Goal: Task Accomplishment & Management: Manage account settings

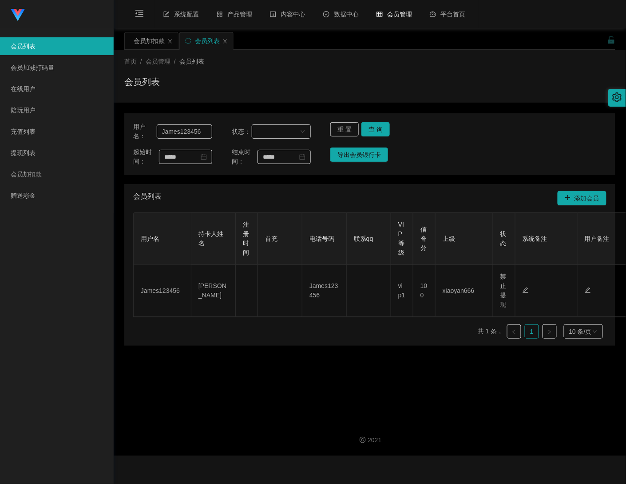
click at [401, 15] on link "会员管理" at bounding box center [395, 14] width 36 height 28
click at [28, 197] on link "赠送彩金" at bounding box center [59, 196] width 96 height 18
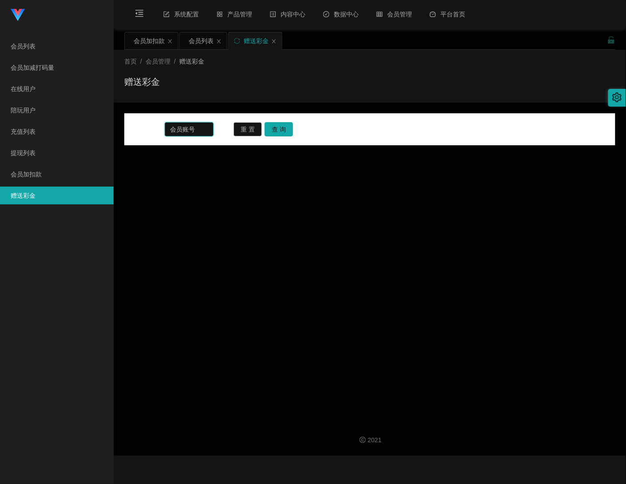
click at [198, 129] on input "text" at bounding box center [189, 129] width 49 height 14
paste input "Yap1234"
type input "Yap1234"
click at [276, 127] on button "查 询" at bounding box center [279, 129] width 28 height 14
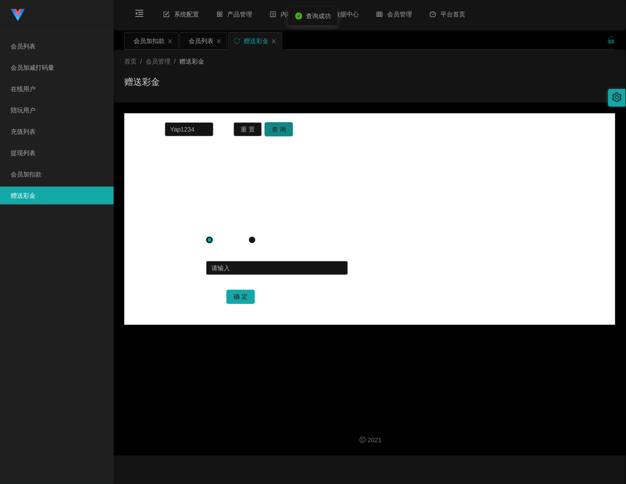
click at [276, 127] on button "查 询" at bounding box center [279, 129] width 28 height 14
click at [622, 97] on icon "图标: setting" at bounding box center [617, 97] width 9 height 10
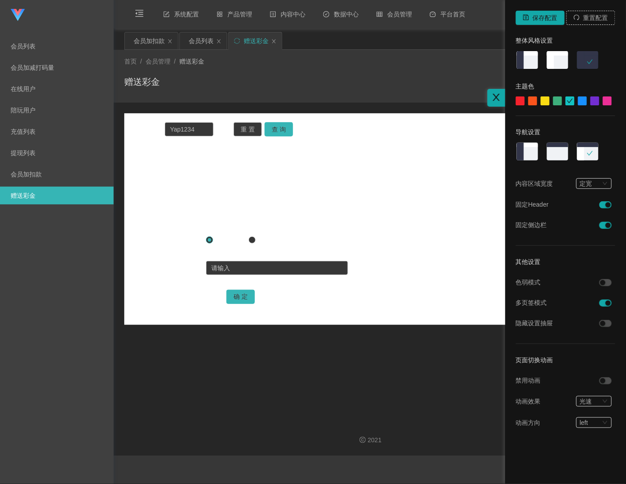
click at [557, 61] on img at bounding box center [557, 61] width 23 height 20
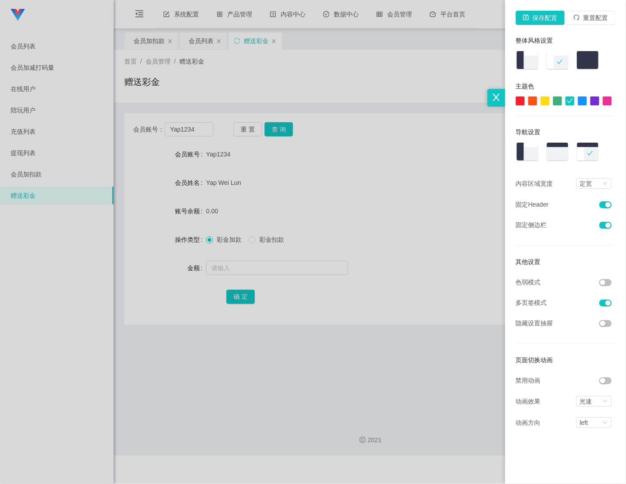
click at [230, 267] on div at bounding box center [313, 242] width 626 height 484
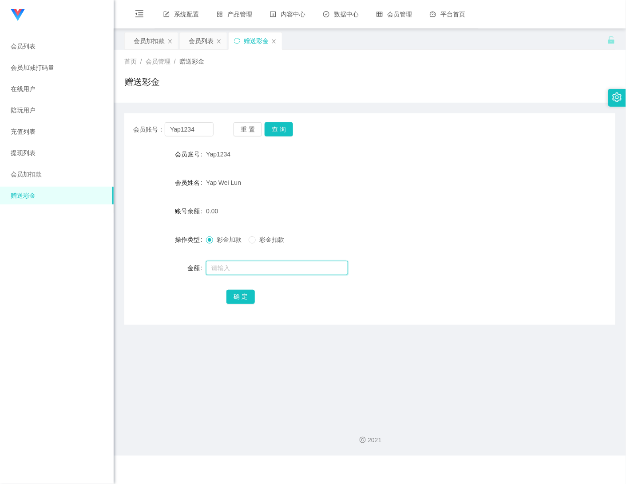
click at [230, 267] on input "text" at bounding box center [277, 268] width 142 height 14
type input "5000"
click at [240, 295] on button "确 定" at bounding box center [241, 297] width 28 height 14
click at [409, 172] on form "会员账号 Yap1234 会员姓名 [PERSON_NAME] 账号余额 5000.00 操作类型 彩金加款 彩金扣款 金额 确 定" at bounding box center [369, 225] width 491 height 160
click at [616, 99] on icon "图标: setting" at bounding box center [617, 97] width 9 height 10
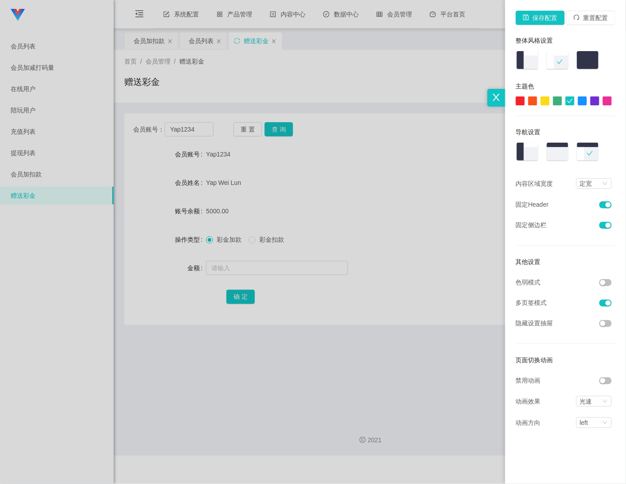
click at [605, 285] on button "button" at bounding box center [606, 282] width 12 height 7
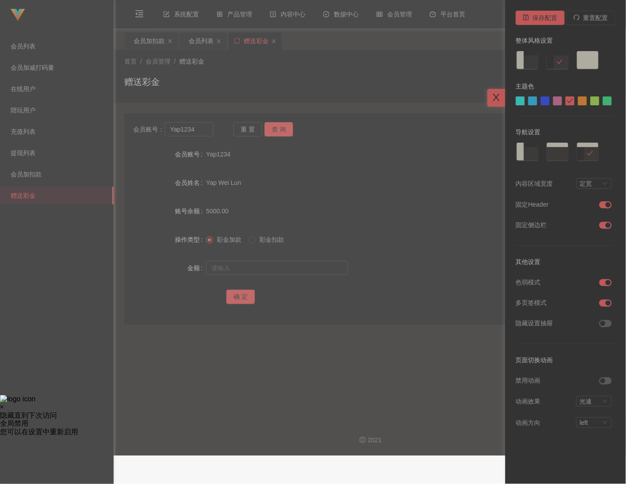
click at [388, 171] on div at bounding box center [313, 242] width 626 height 484
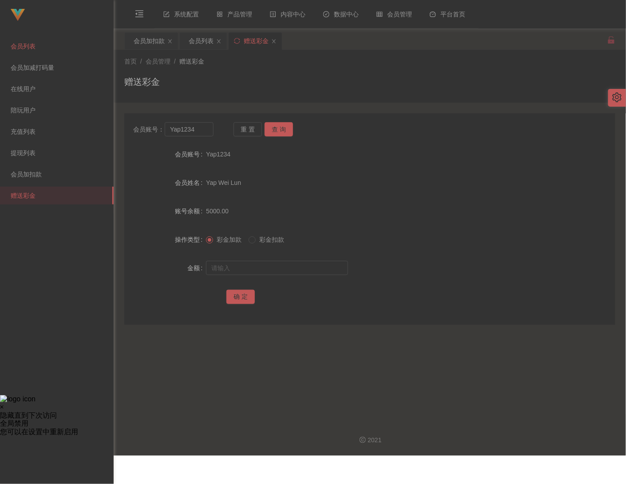
click at [22, 43] on link "会员列表" at bounding box center [59, 46] width 96 height 18
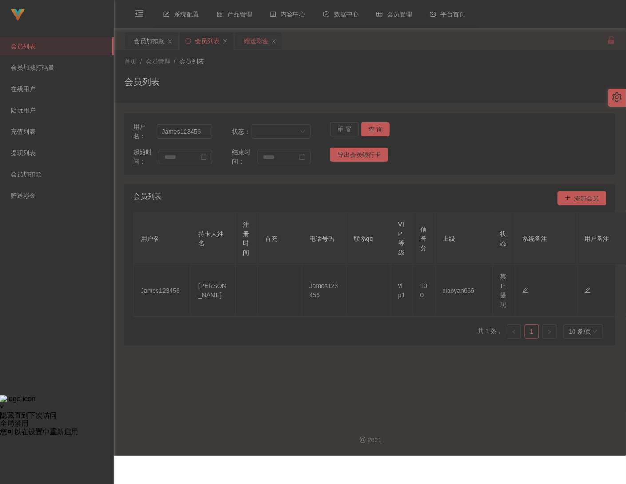
click at [256, 44] on div "赠送彩金" at bounding box center [256, 40] width 25 height 17
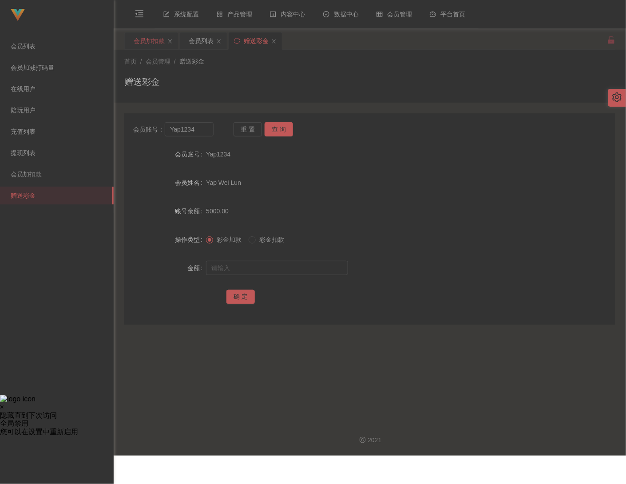
click at [150, 39] on div "会员加扣款" at bounding box center [149, 40] width 31 height 17
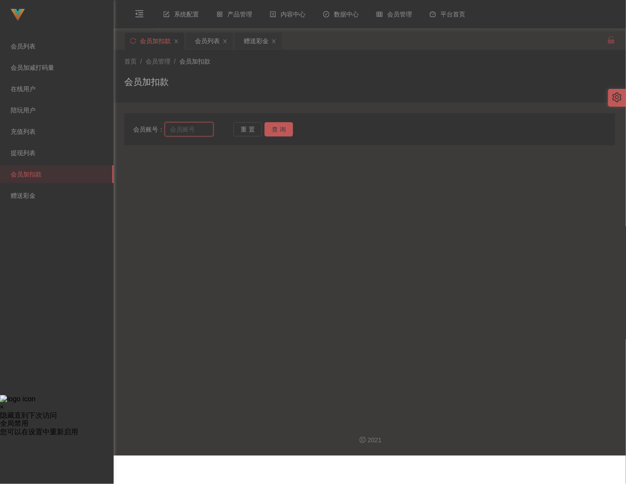
click at [180, 126] on input "text" at bounding box center [189, 129] width 49 height 14
paste input "Yap1234"
type input "Yap1234"
click at [278, 125] on button "查 询" at bounding box center [279, 129] width 28 height 14
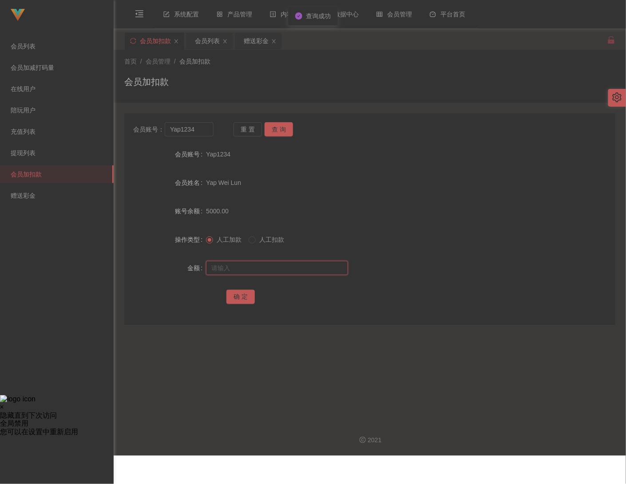
click at [226, 265] on input "text" at bounding box center [277, 268] width 142 height 14
type input "15000"
click at [240, 292] on button "确 定" at bounding box center [241, 297] width 28 height 14
